Goal: Transaction & Acquisition: Purchase product/service

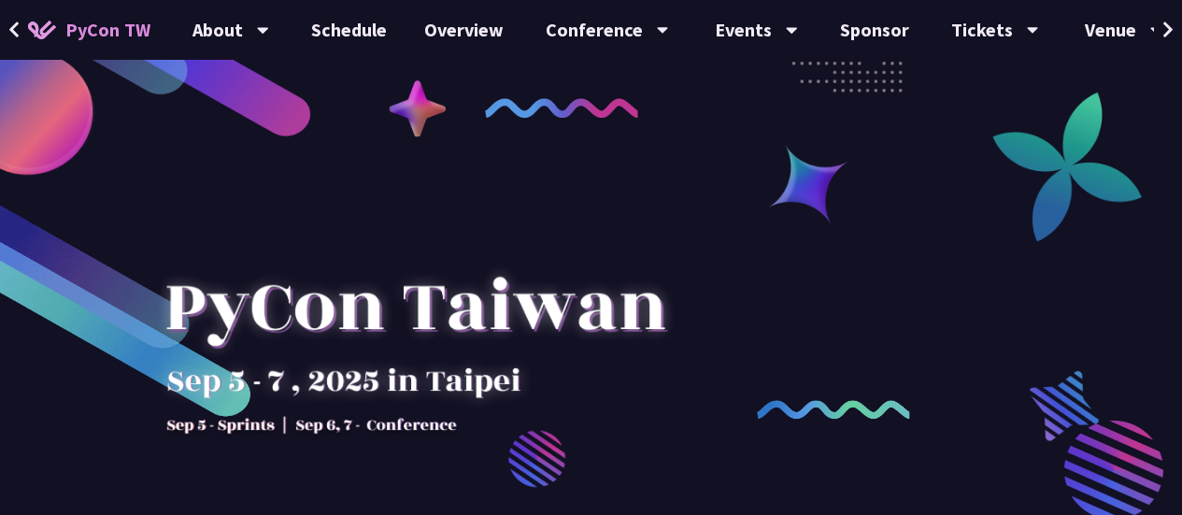
drag, startPoint x: 234, startPoint y: 376, endPoint x: 266, endPoint y: 363, distance: 34.9
click at [234, 376] on div at bounding box center [415, 337] width 532 height 262
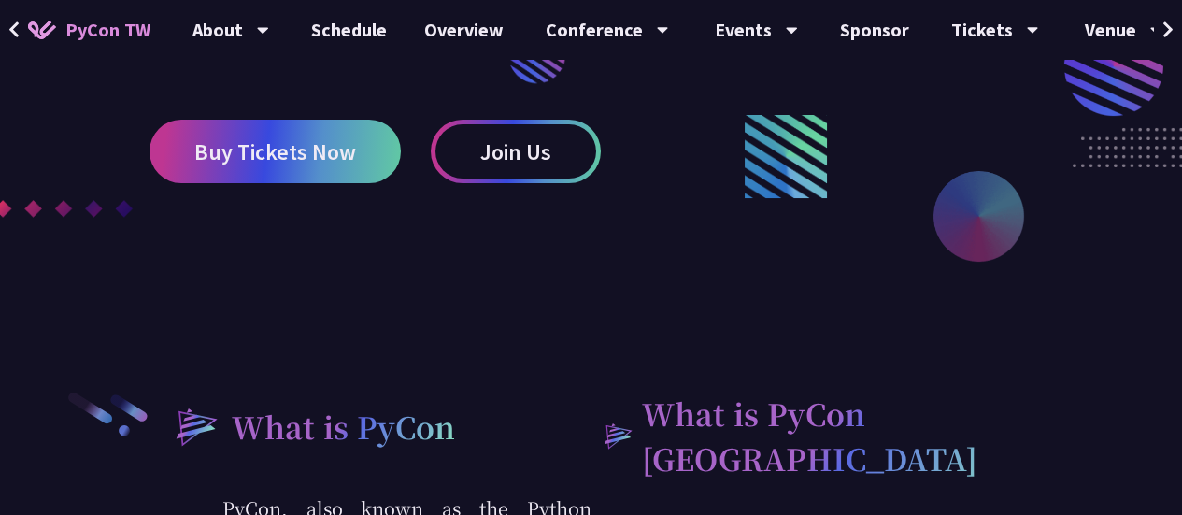
scroll to position [404, 0]
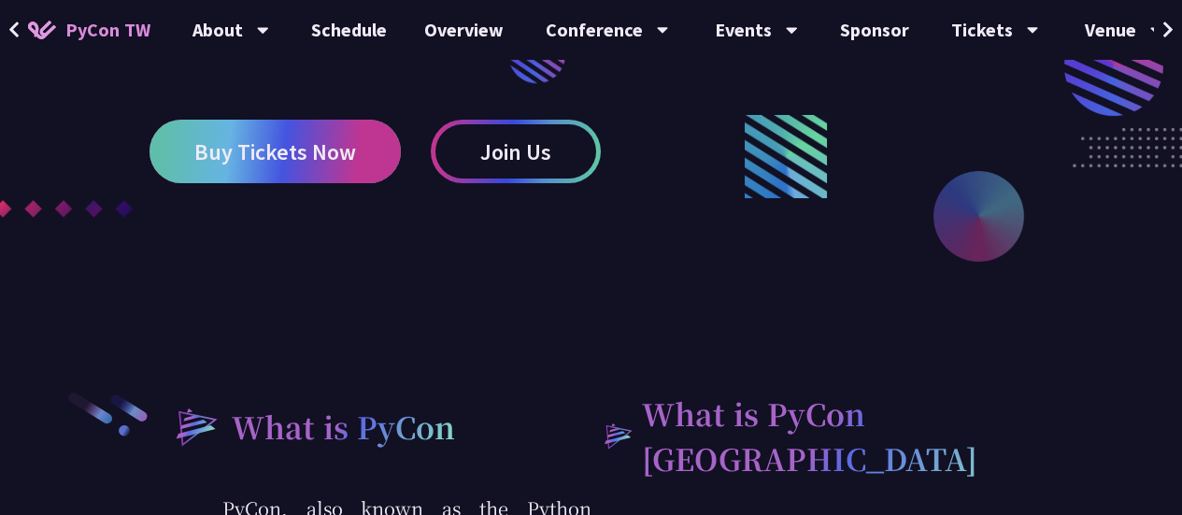
click at [353, 149] on link "Buy Tickets Now" at bounding box center [274, 152] width 251 height 64
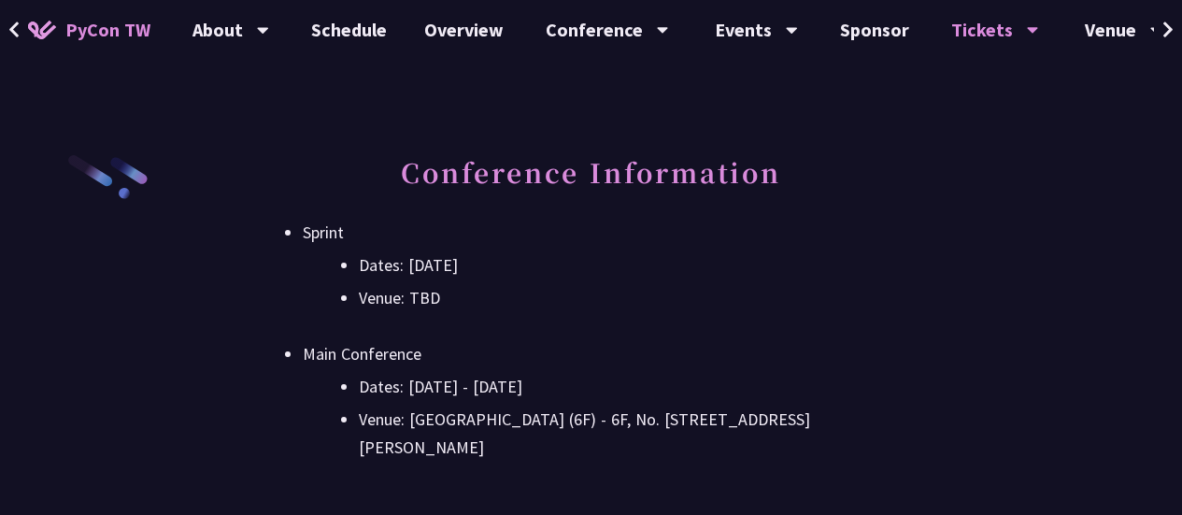
scroll to position [464, 0]
drag, startPoint x: 363, startPoint y: 261, endPoint x: 477, endPoint y: 289, distance: 118.3
click at [477, 289] on ul "Dates: [DATE] Venue: TBD" at bounding box center [591, 280] width 576 height 61
click at [477, 289] on li "Venue: TBD" at bounding box center [619, 297] width 520 height 28
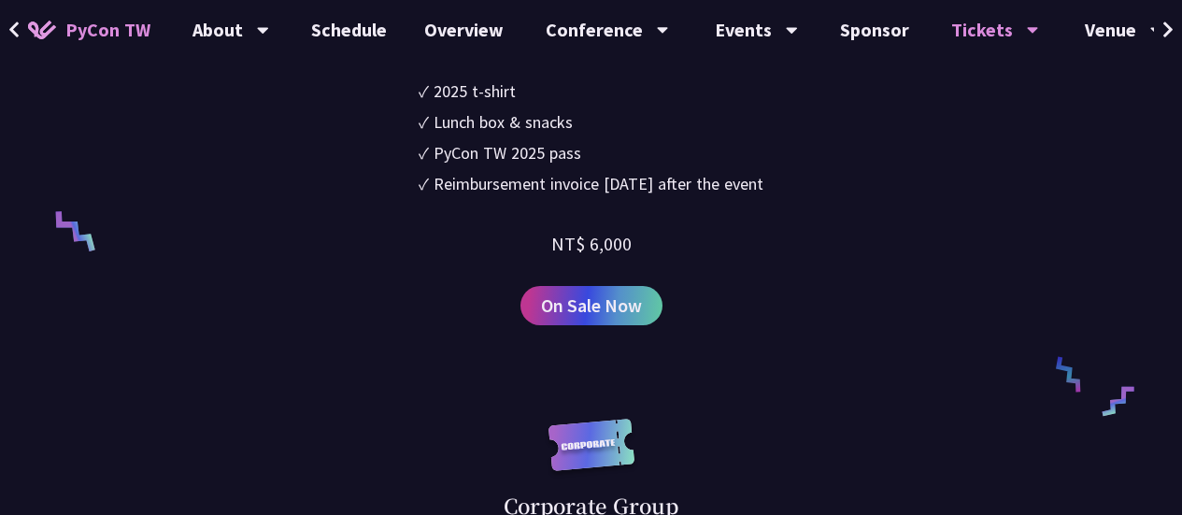
scroll to position [1221, 0]
drag, startPoint x: 559, startPoint y: 237, endPoint x: 636, endPoint y: 248, distance: 78.2
click at [636, 248] on div "Corporate ✓ 2025 t-shirt ✓ Lunch box & snacks ✓ PyCon TW 2025 pass ✓ Reimbursem…" at bounding box center [591, 135] width 576 height 377
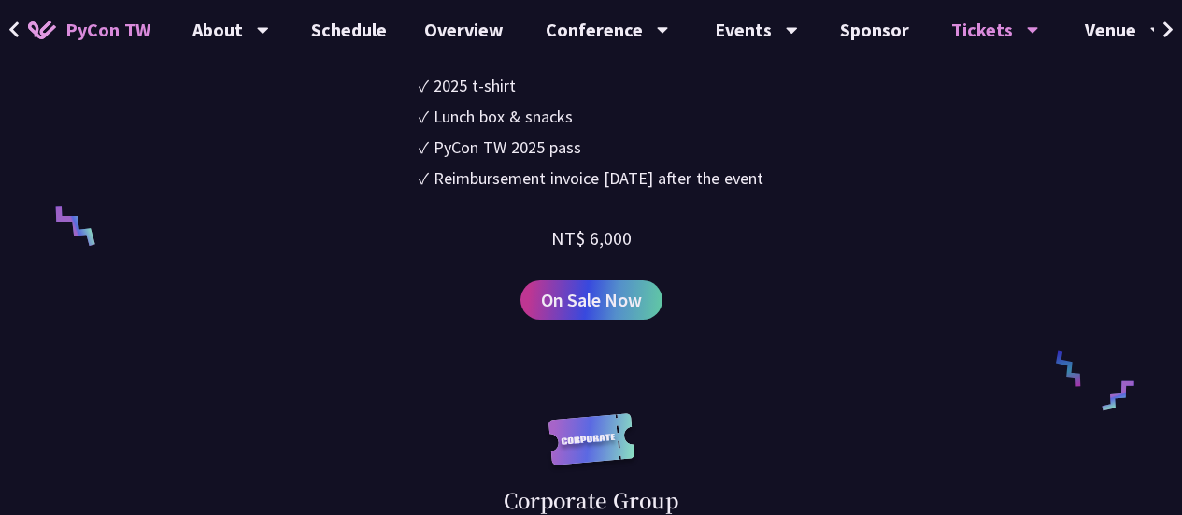
scroll to position [1226, 0]
drag, startPoint x: 574, startPoint y: 244, endPoint x: 633, endPoint y: 254, distance: 59.8
click at [633, 254] on div "Corporate ✓ 2025 t-shirt ✓ Lunch box & snacks ✓ PyCon TW 2025 pass ✓ Reimbursem…" at bounding box center [591, 130] width 576 height 377
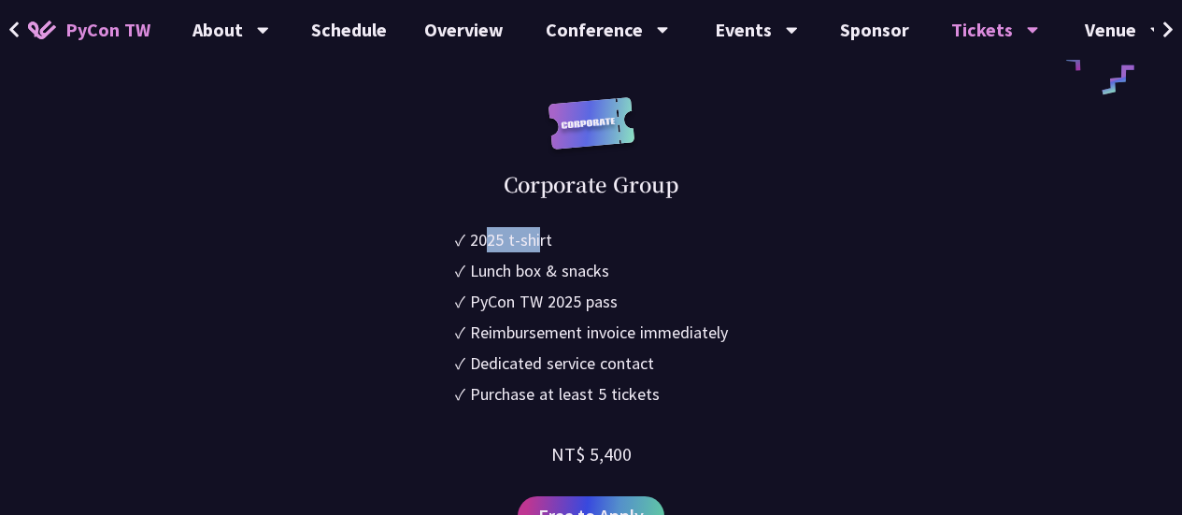
scroll to position [1542, 0]
drag, startPoint x: 483, startPoint y: 236, endPoint x: 549, endPoint y: 253, distance: 68.4
click at [549, 253] on ul "✓ 2025 t-shirt ✓ Lunch box & snacks ✓ PyCon TW 2025 pass ✓ Reimbursement invoic…" at bounding box center [591, 319] width 273 height 185
drag, startPoint x: 548, startPoint y: 247, endPoint x: 517, endPoint y: 247, distance: 31.8
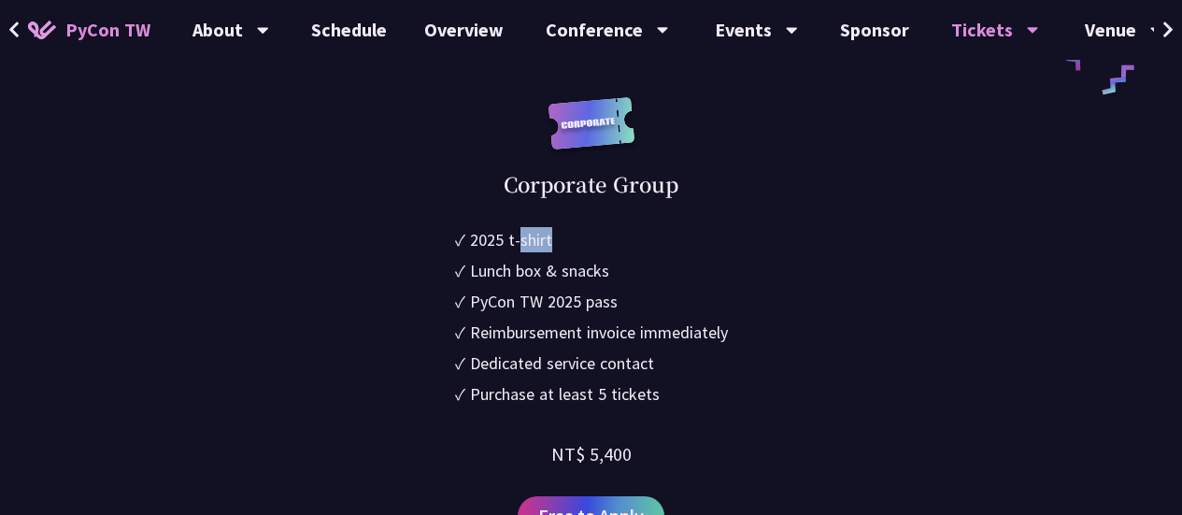
click at [517, 247] on div "2025 t-shirt" at bounding box center [511, 239] width 82 height 25
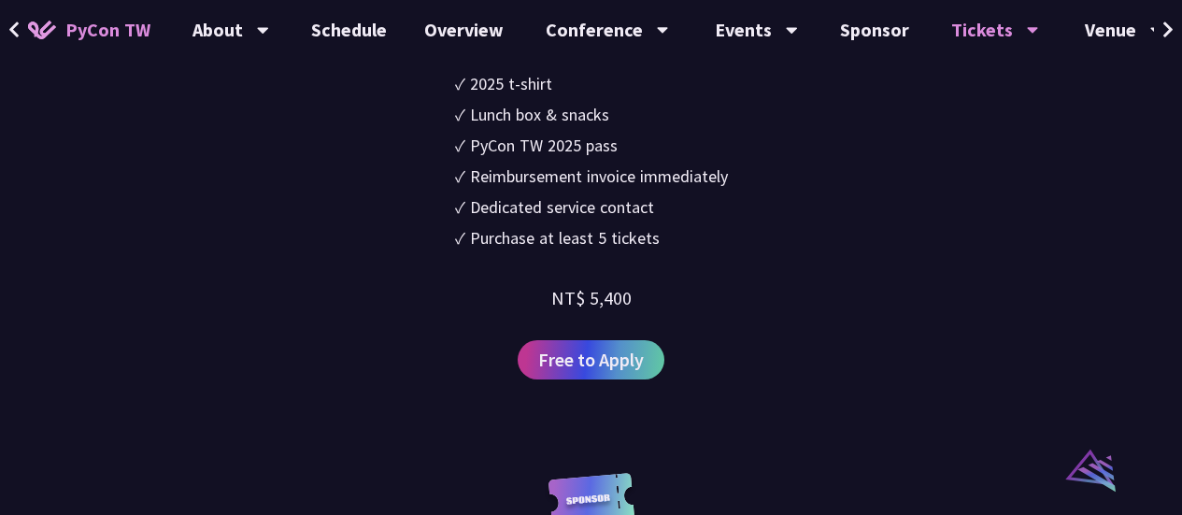
drag, startPoint x: 601, startPoint y: 287, endPoint x: 657, endPoint y: 295, distance: 56.7
click at [657, 295] on div "Corporate Group ✓ 2025 t-shirt ✓ Lunch box & snacks ✓ PyCon TW 2025 pass ✓ Reim…" at bounding box center [591, 160] width 576 height 439
drag, startPoint x: 656, startPoint y: 293, endPoint x: 640, endPoint y: 290, distance: 16.3
click at [656, 292] on div "Corporate Group ✓ 2025 t-shirt ✓ Lunch box & snacks ✓ PyCon TW 2025 pass ✓ Reim…" at bounding box center [591, 161] width 576 height 439
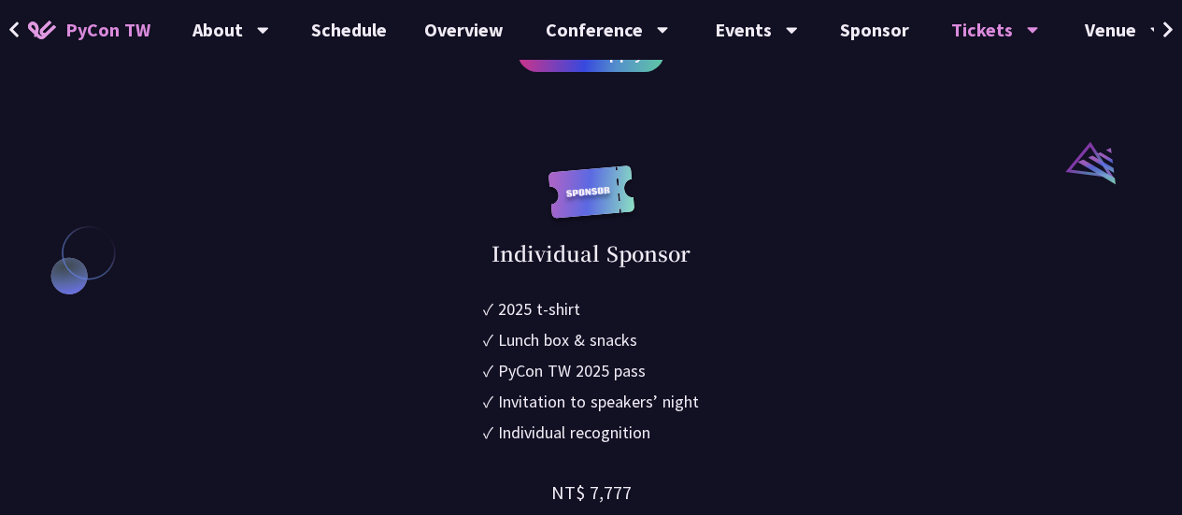
scroll to position [2006, 0]
drag, startPoint x: 632, startPoint y: 478, endPoint x: 654, endPoint y: 477, distance: 22.5
click at [653, 478] on div "Individual Sponsor ✓ 2025 t-shirt ✓ Lunch box & snacks ✓ PyCon TW 2025 pass ✓ I…" at bounding box center [591, 368] width 576 height 408
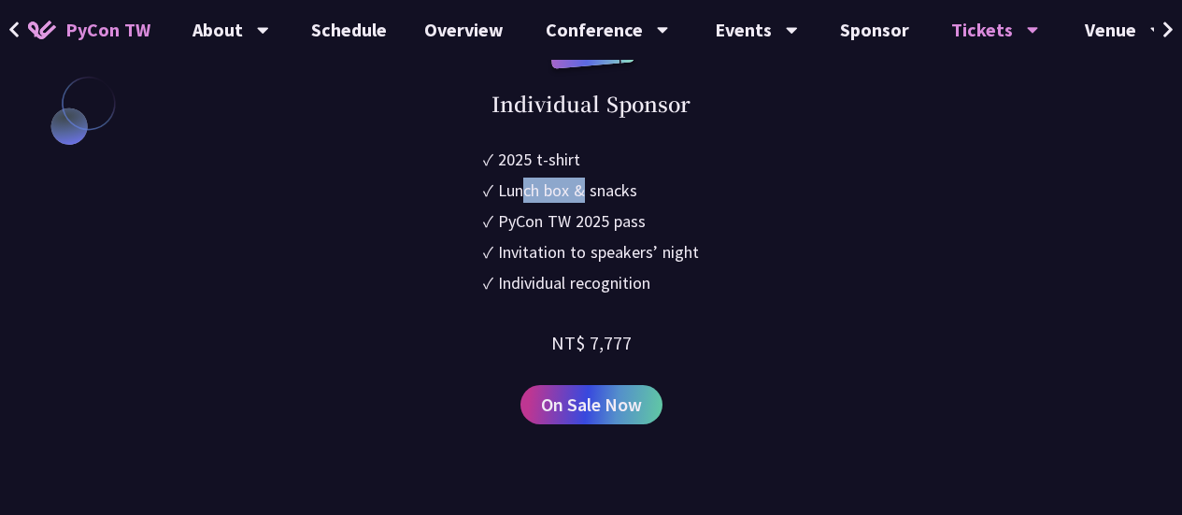
drag, startPoint x: 531, startPoint y: 192, endPoint x: 588, endPoint y: 187, distance: 57.2
click at [588, 187] on div "Lunch box & snacks" at bounding box center [567, 190] width 139 height 25
click at [588, 189] on div "Lunch box & snacks" at bounding box center [567, 189] width 139 height 25
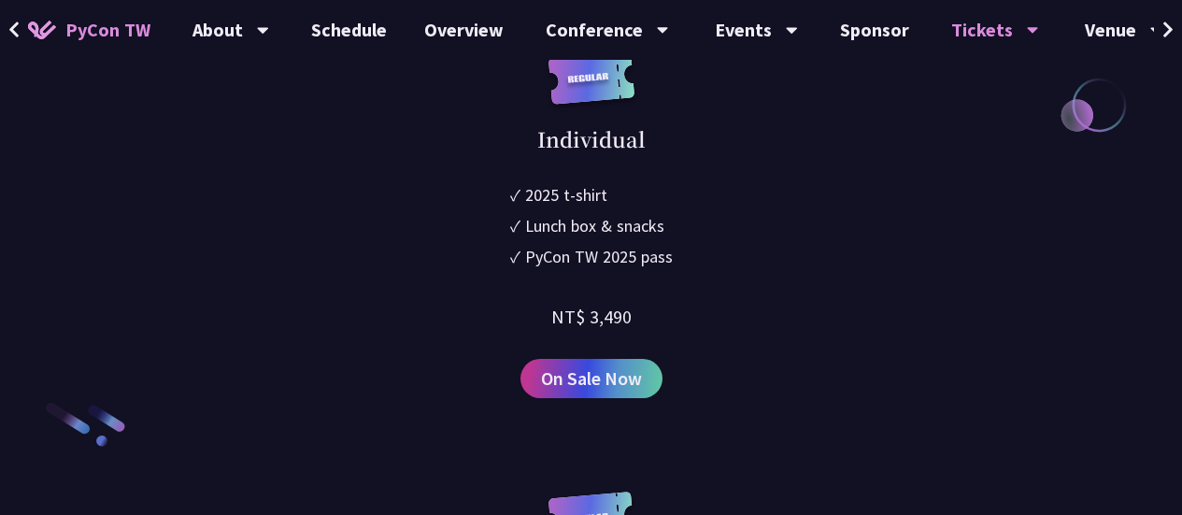
drag, startPoint x: 584, startPoint y: 305, endPoint x: 631, endPoint y: 306, distance: 46.7
click at [631, 306] on div "Individual ✓ 2025 t-shirt ✓ Lunch box & snacks ✓ PyCon TW 2025 pass NT$ 3,490 O…" at bounding box center [591, 224] width 576 height 347
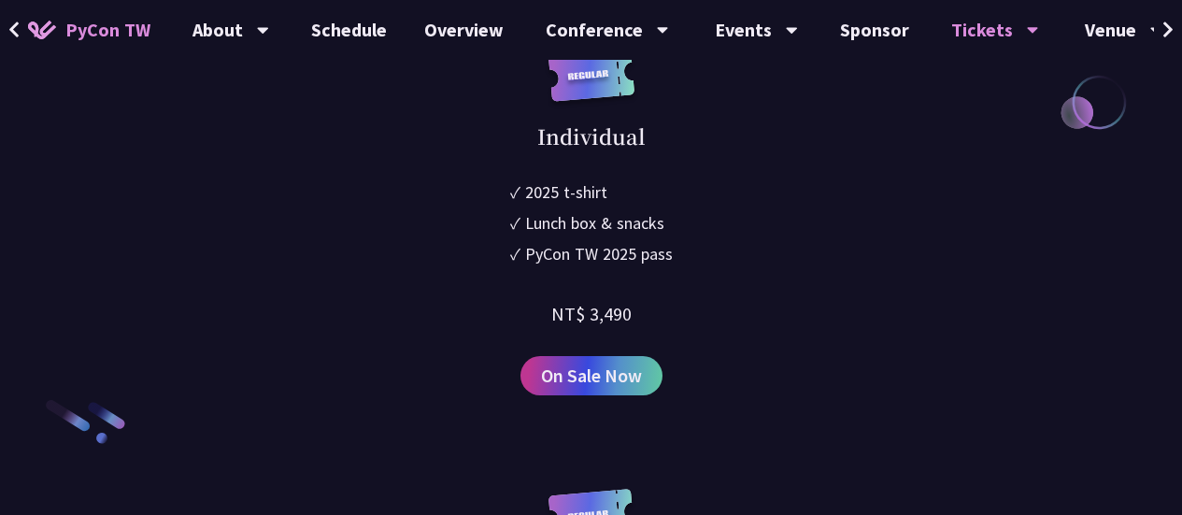
click at [632, 306] on div "Individual ✓ 2025 t-shirt ✓ Lunch box & snacks ✓ PyCon TW 2025 pass NT$ 3,490 O…" at bounding box center [591, 222] width 576 height 347
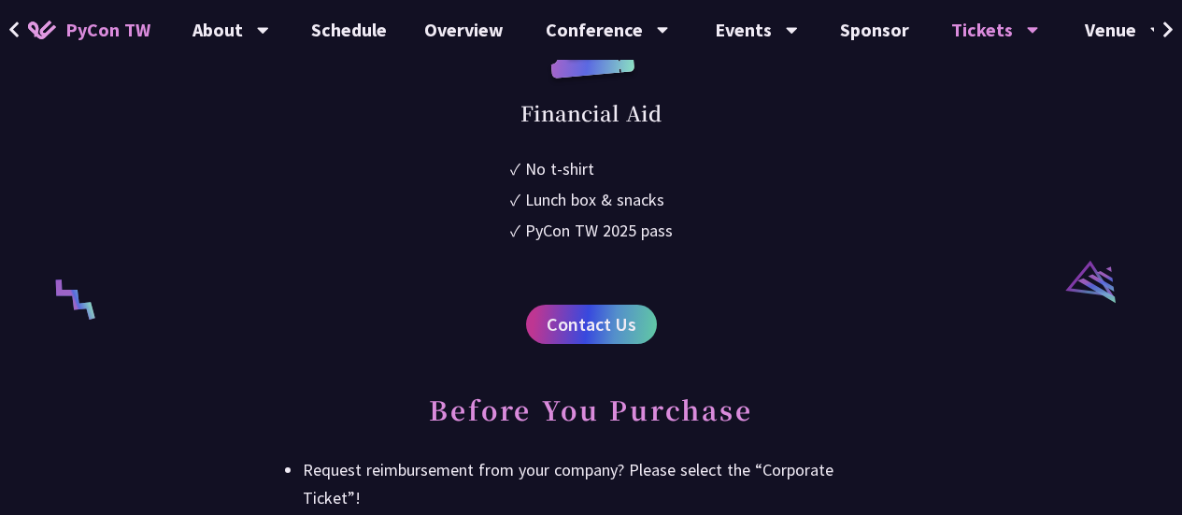
scroll to position [3558, 0]
drag, startPoint x: 527, startPoint y: 121, endPoint x: 700, endPoint y: 258, distance: 220.8
click at [700, 258] on div "Financial Aid ✓ No t-shirt ✓ Lunch box & snacks ✓ PyCon TW 2025 pass Contact Us" at bounding box center [591, 184] width 576 height 319
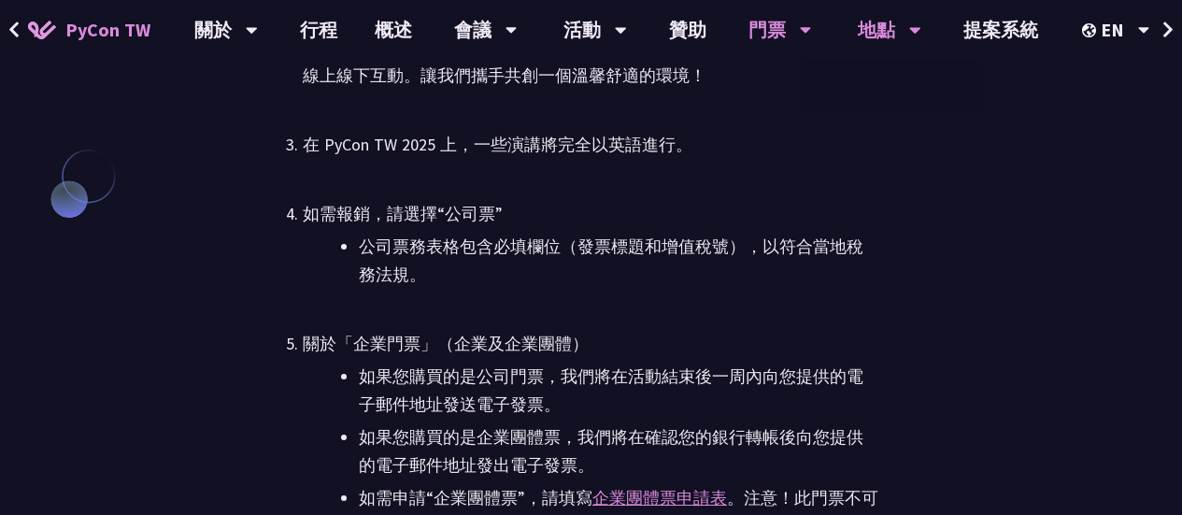
scroll to position [4318, 0]
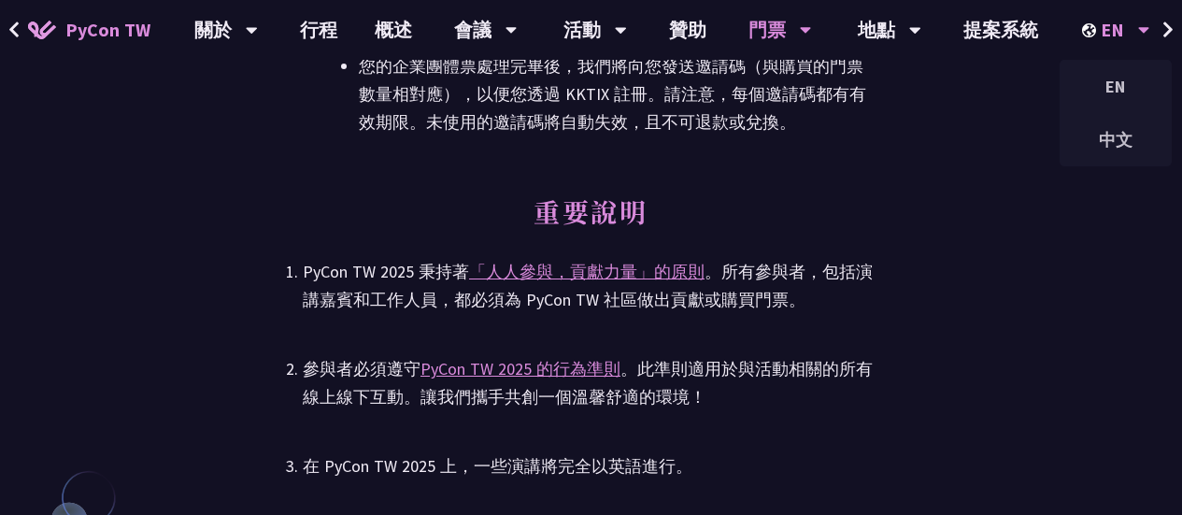
click at [1142, 30] on icon at bounding box center [1143, 31] width 11 height 7
click at [1132, 124] on div "中文" at bounding box center [1116, 140] width 112 height 44
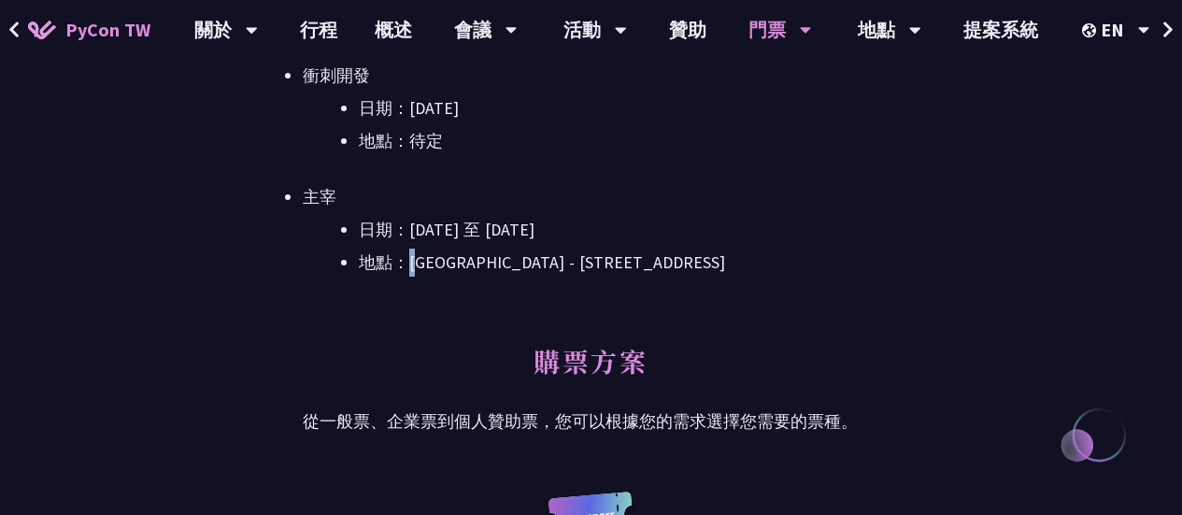
scroll to position [621, 0]
drag, startPoint x: 410, startPoint y: 257, endPoint x: 730, endPoint y: 259, distance: 319.5
click at [728, 261] on li "地點：[GEOGRAPHIC_DATA] - [STREET_ADDRESS]" at bounding box center [619, 262] width 520 height 28
click at [730, 259] on li "地點：[GEOGRAPHIC_DATA] - [STREET_ADDRESS]" at bounding box center [619, 262] width 520 height 28
drag, startPoint x: 733, startPoint y: 255, endPoint x: 516, endPoint y: 263, distance: 216.9
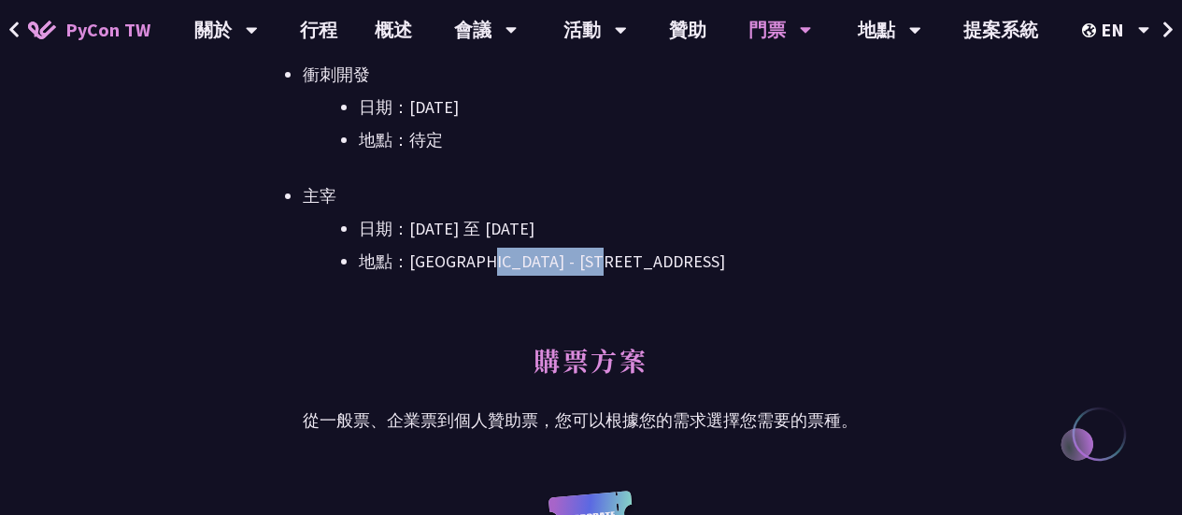
click at [516, 263] on li "地點：[GEOGRAPHIC_DATA] - [STREET_ADDRESS]" at bounding box center [619, 262] width 520 height 28
